Goal: Entertainment & Leisure: Consume media (video, audio)

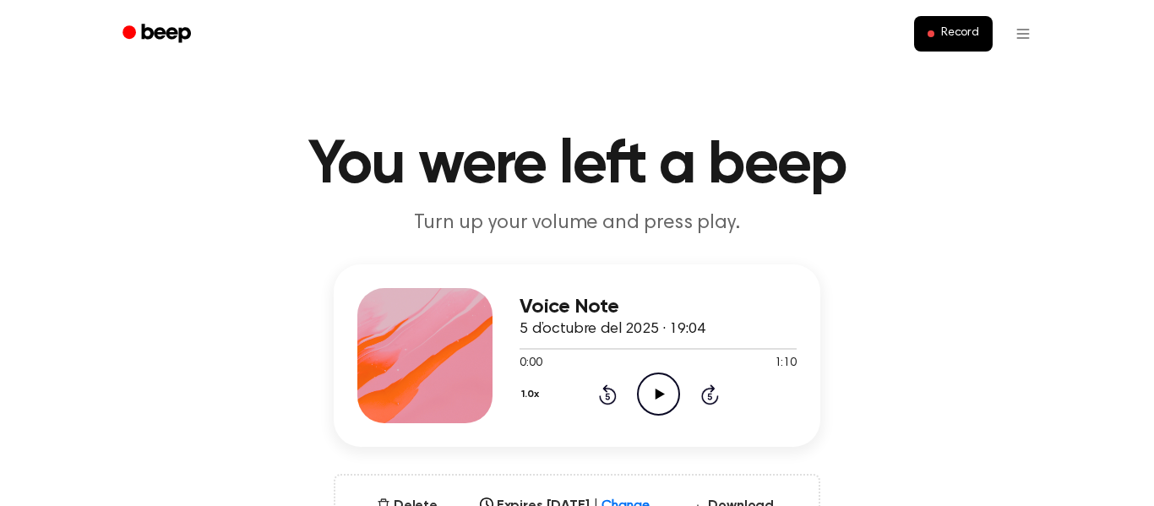
click at [659, 395] on icon at bounding box center [659, 394] width 9 height 11
click at [662, 400] on icon at bounding box center [659, 394] width 8 height 11
click at [656, 411] on icon "Play Audio" at bounding box center [658, 394] width 43 height 43
click at [607, 397] on icon "Rewind 5 seconds" at bounding box center [607, 395] width 19 height 22
click at [607, 384] on icon "Rewind 5 seconds" at bounding box center [607, 395] width 19 height 22
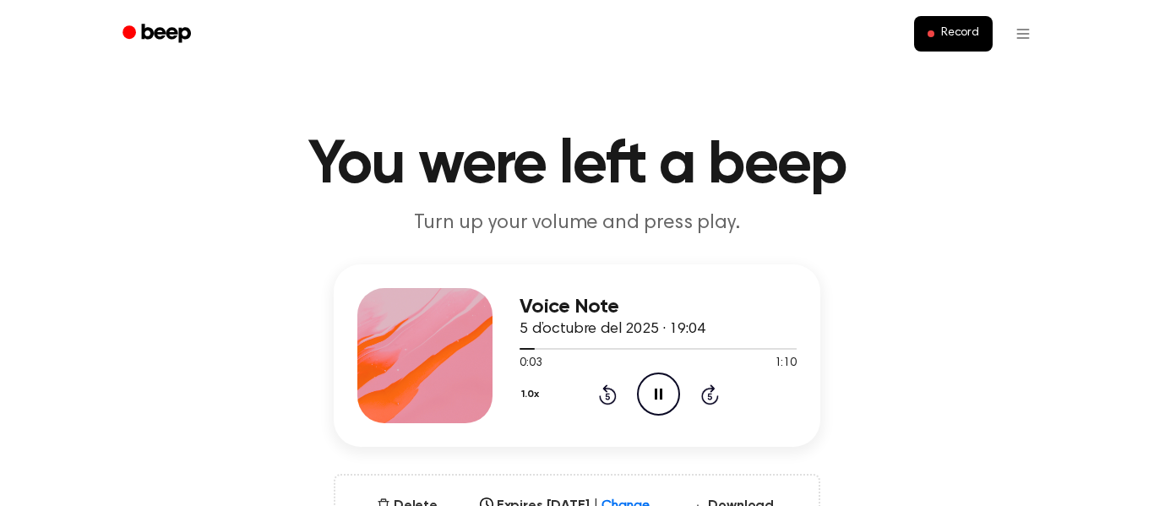
click at [608, 402] on icon "Rewind 5 seconds" at bounding box center [607, 395] width 19 height 22
click at [608, 396] on icon at bounding box center [607, 396] width 4 height 7
click at [658, 395] on icon "Pause Audio" at bounding box center [658, 394] width 43 height 43
click at [657, 396] on icon at bounding box center [659, 394] width 9 height 11
click at [699, 404] on div "1.0x Rewind 5 seconds Pause Audio Skip 5 seconds" at bounding box center [658, 394] width 277 height 43
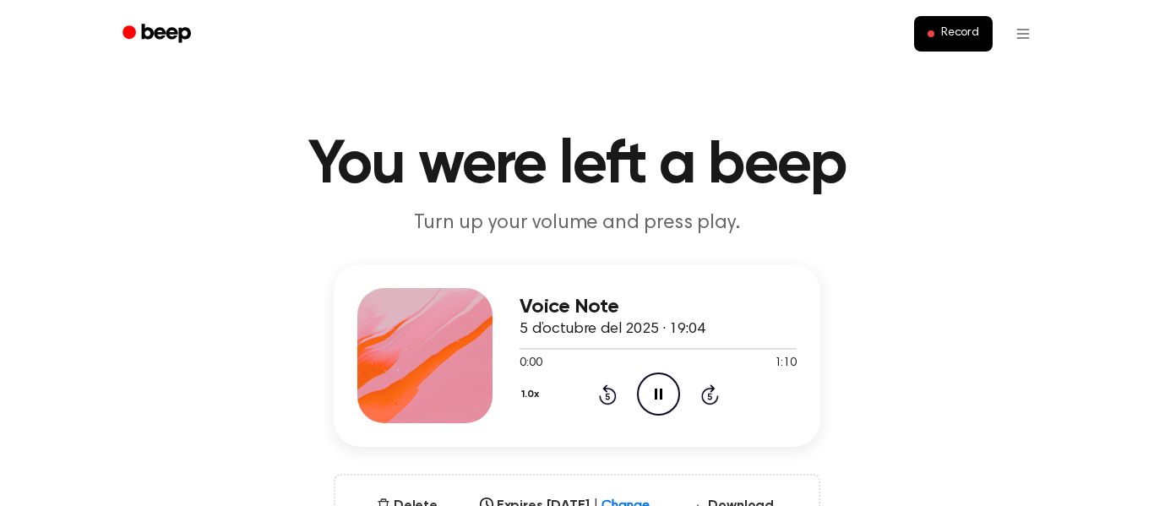
click at [667, 404] on icon "Play Audio" at bounding box center [658, 394] width 43 height 43
click at [650, 396] on icon "Pause Audio" at bounding box center [658, 394] width 43 height 43
click at [652, 399] on icon "Play Audio" at bounding box center [658, 394] width 43 height 43
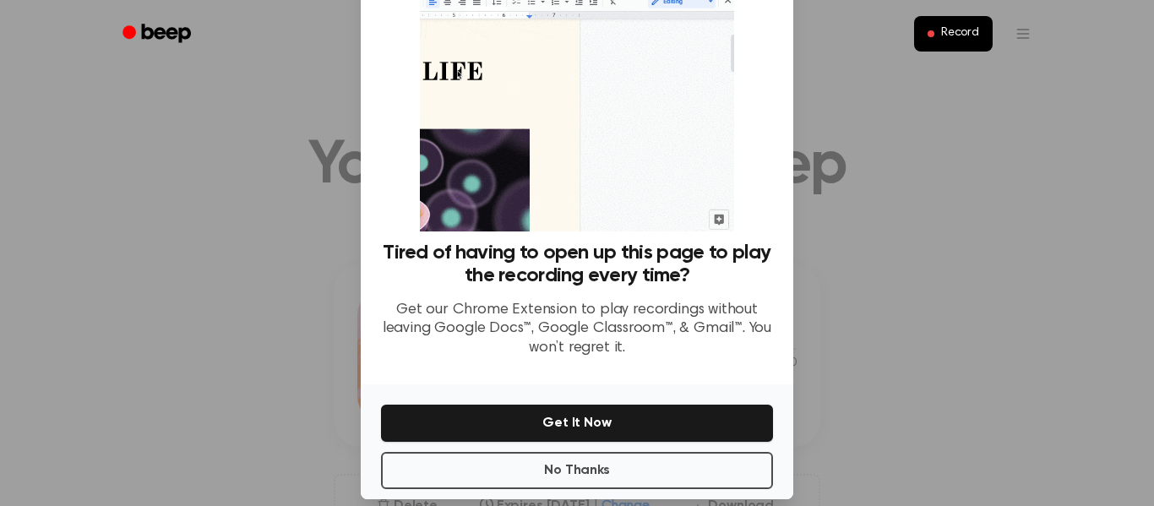
scroll to position [109, 0]
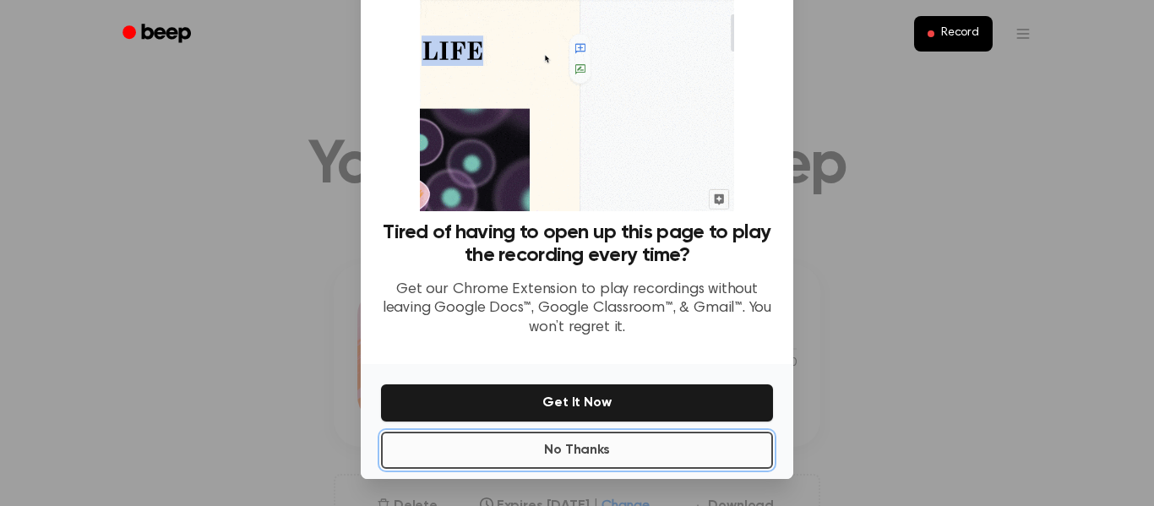
click at [654, 452] on button "No Thanks" at bounding box center [577, 450] width 392 height 37
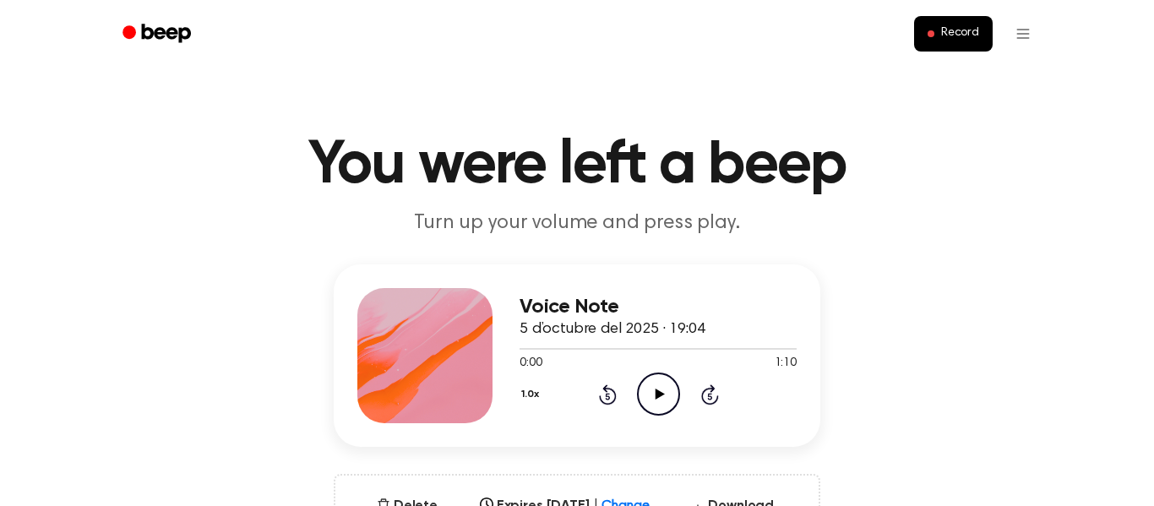
click at [661, 396] on icon "Play Audio" at bounding box center [658, 394] width 43 height 43
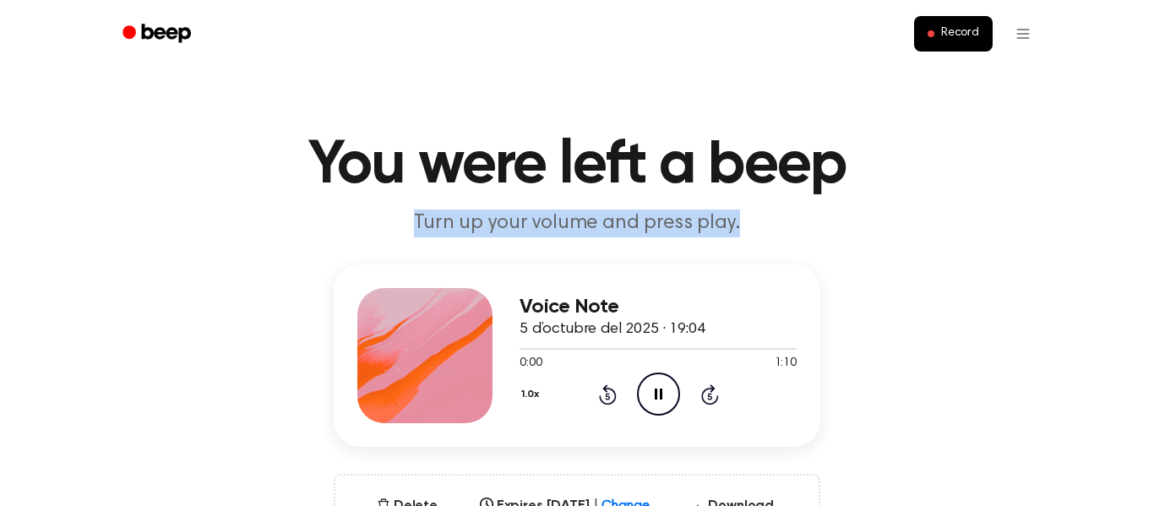
drag, startPoint x: 289, startPoint y: 309, endPoint x: 296, endPoint y: 221, distance: 88.1
click at [266, 309] on div "Voice Note 5 d’octubre del 2025 · 19:04 0:00 1:10 Your browser does not support…" at bounding box center [577, 416] width 1114 height 304
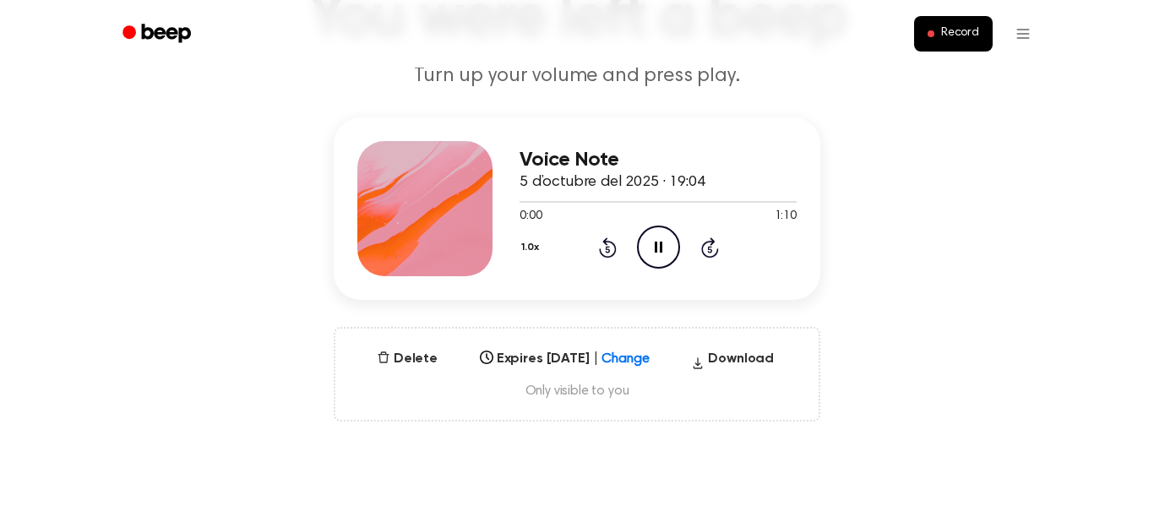
scroll to position [146, 0]
click at [415, 362] on button "Delete" at bounding box center [407, 360] width 74 height 20
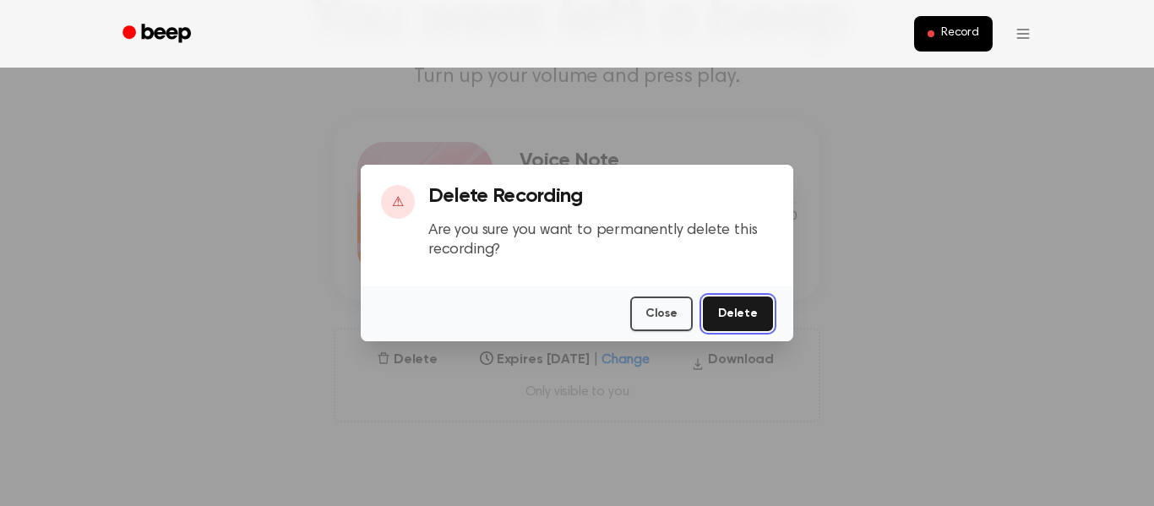
click at [741, 315] on button "Delete" at bounding box center [738, 314] width 70 height 35
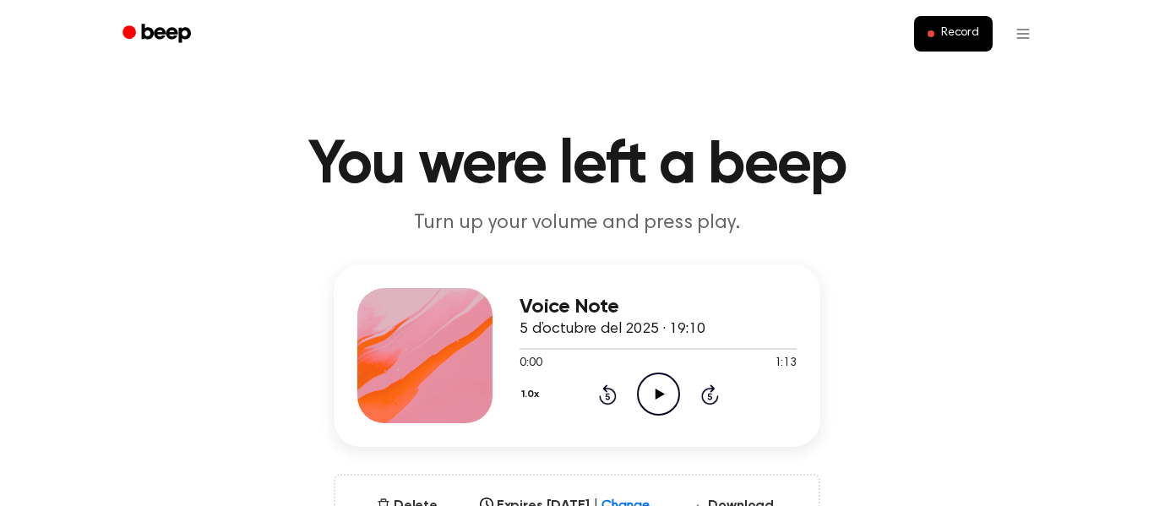
click at [660, 401] on icon "Play Audio" at bounding box center [658, 394] width 43 height 43
click at [660, 401] on icon "Pause Audio" at bounding box center [658, 394] width 43 height 43
click at [660, 401] on icon "Play Audio" at bounding box center [658, 394] width 43 height 43
drag, startPoint x: 532, startPoint y: 351, endPoint x: 614, endPoint y: 354, distance: 82.9
click at [614, 354] on div at bounding box center [658, 348] width 277 height 14
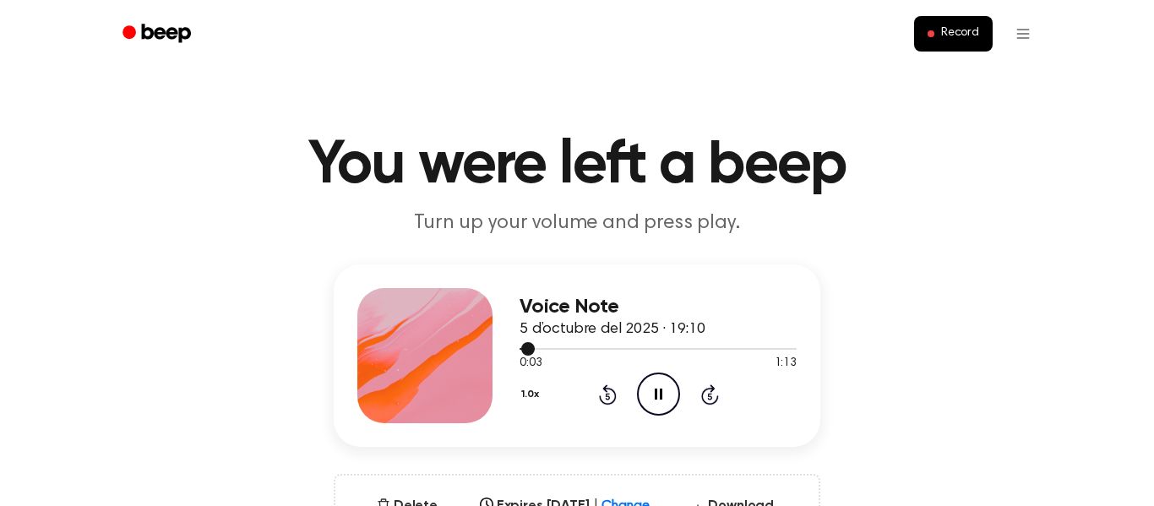
click at [614, 354] on div at bounding box center [658, 348] width 277 height 14
click at [665, 391] on icon "Play Audio" at bounding box center [658, 394] width 43 height 43
